Goal: Answer question/provide support: Share knowledge or assist other users

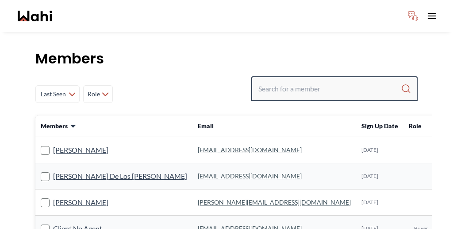
click at [333, 81] on input "Search input" at bounding box center [330, 89] width 143 height 16
paste input "Volodymyr"
type input "Volodymyr"
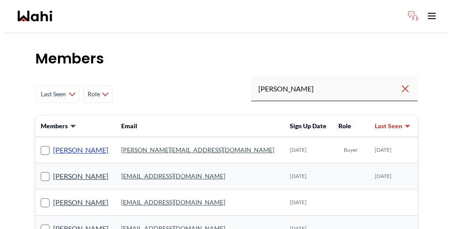
click at [75, 144] on link "Volodymyr Vozniak" at bounding box center [80, 150] width 55 height 12
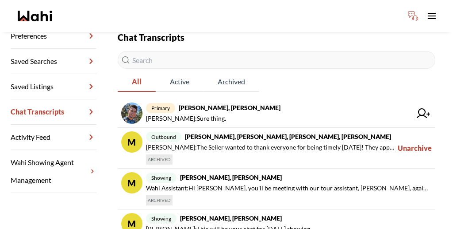
scroll to position [136, 0]
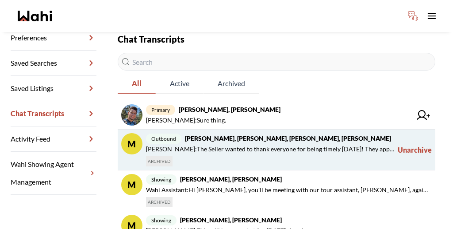
click at [409, 133] on button "Unarchive" at bounding box center [415, 149] width 34 height 33
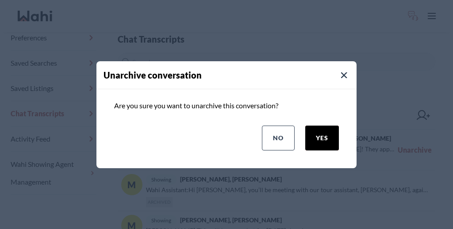
click at [337, 132] on button "yes" at bounding box center [323, 137] width 34 height 25
